Goal: Information Seeking & Learning: Learn about a topic

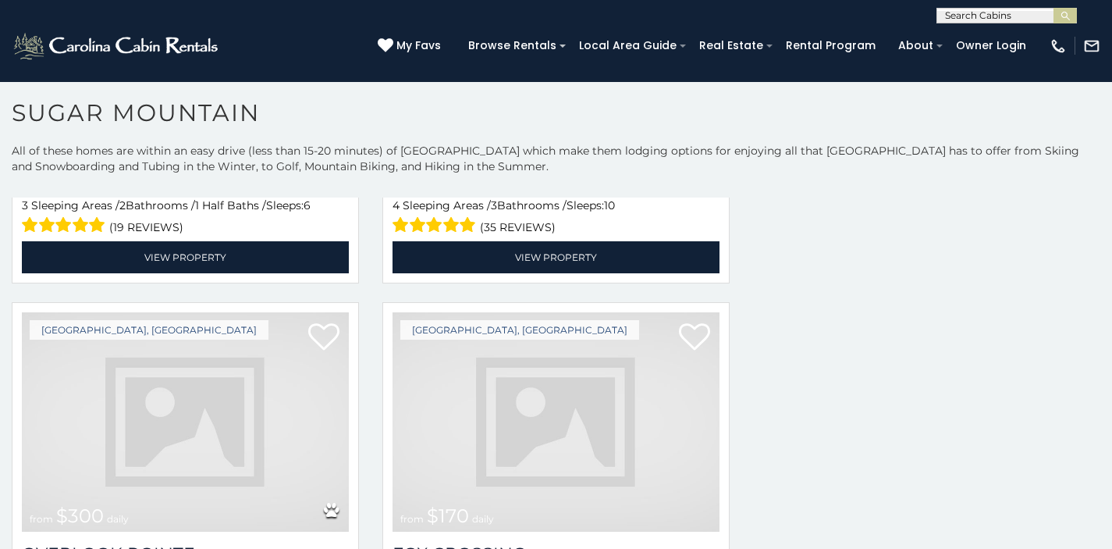
scroll to position [4303, 0]
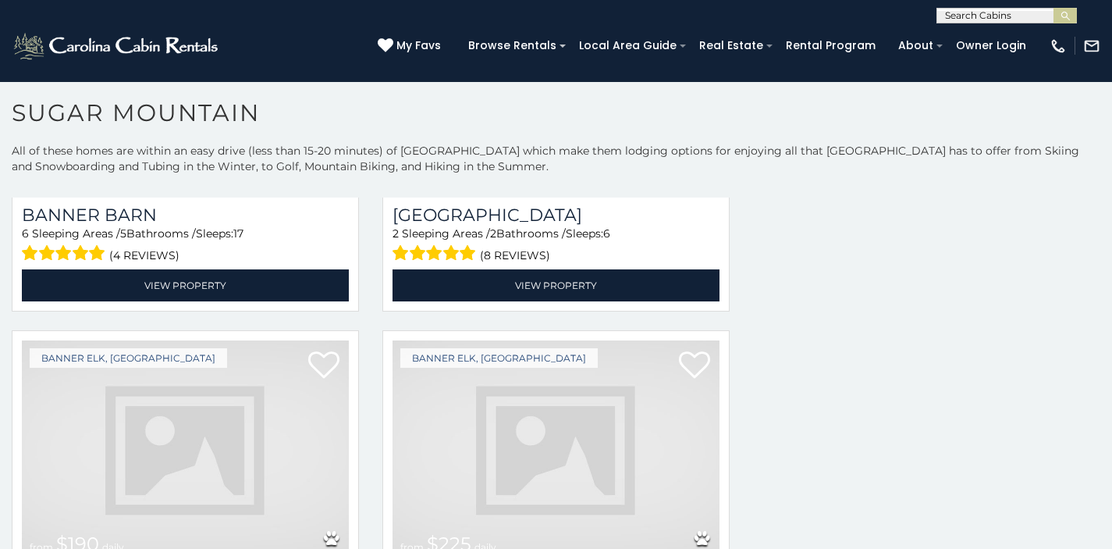
click at [145, 340] on img at bounding box center [185, 449] width 327 height 219
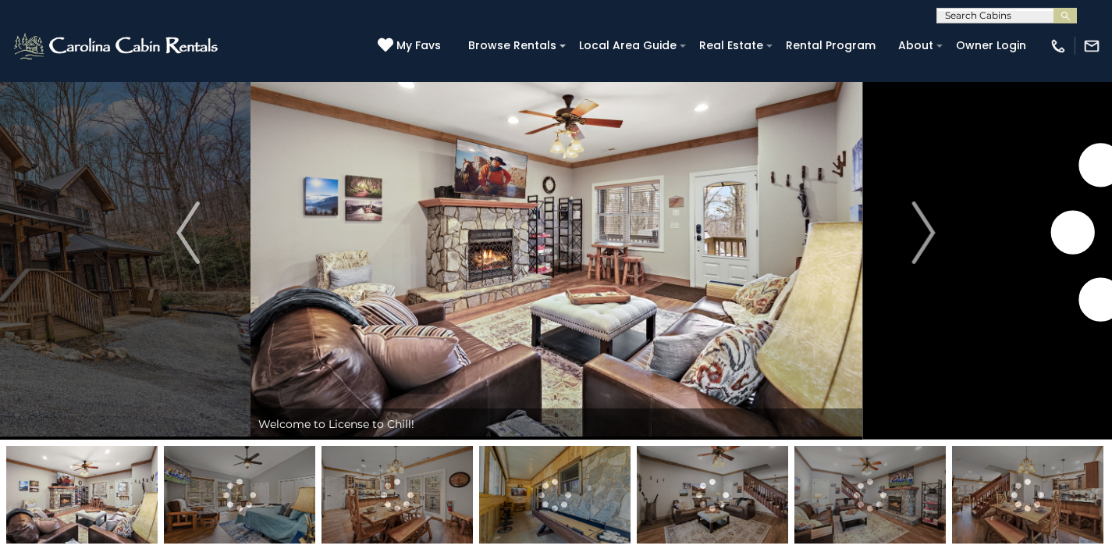
scroll to position [56, 0]
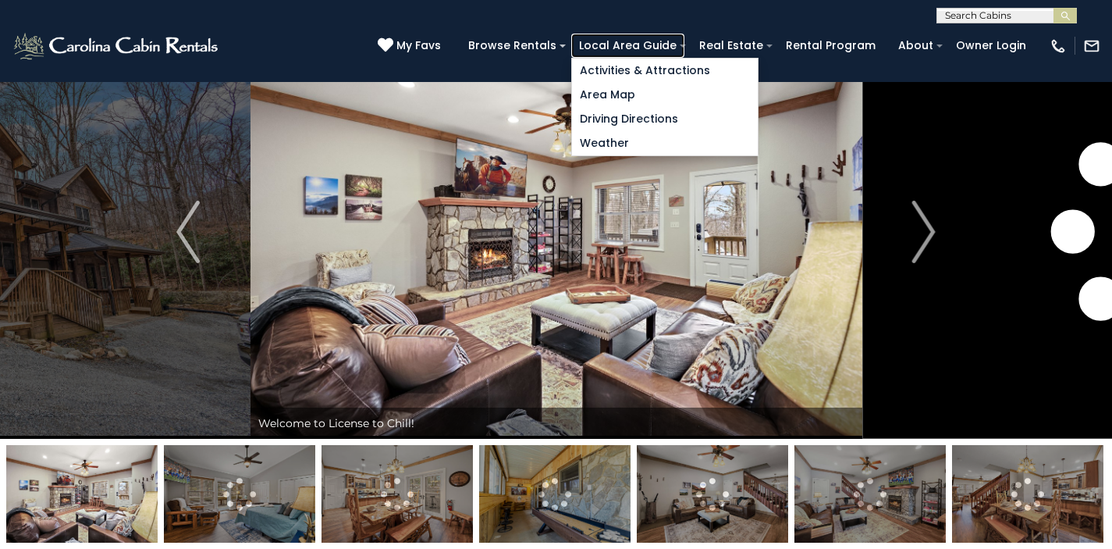
click at [684, 48] on link "Local Area Guide" at bounding box center [627, 46] width 113 height 24
